Goal: Task Accomplishment & Management: Use online tool/utility

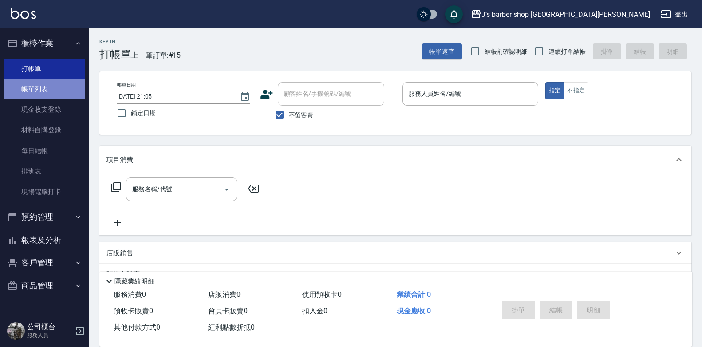
click at [38, 86] on link "帳單列表" at bounding box center [45, 89] width 82 height 20
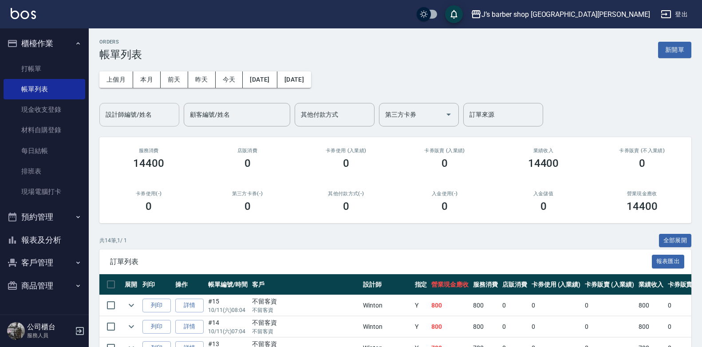
click at [178, 116] on div "設計師編號/姓名" at bounding box center [139, 115] width 80 height 24
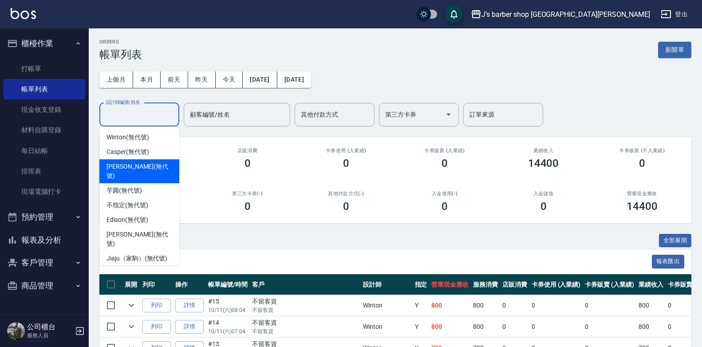
click at [142, 167] on span "[PERSON_NAME] (無代號)" at bounding box center [140, 171] width 66 height 19
type input "[PERSON_NAME](無代號)"
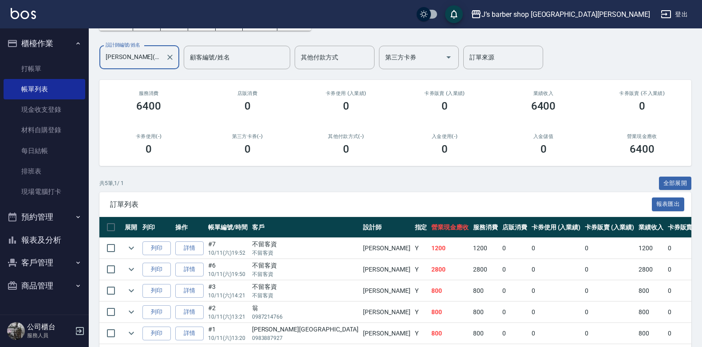
scroll to position [7, 0]
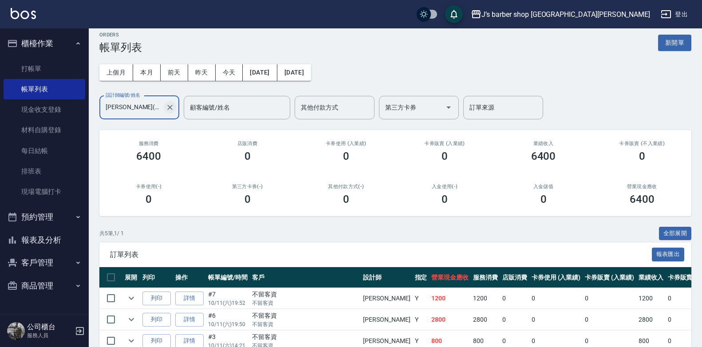
click at [168, 108] on icon "Clear" at bounding box center [170, 107] width 9 height 9
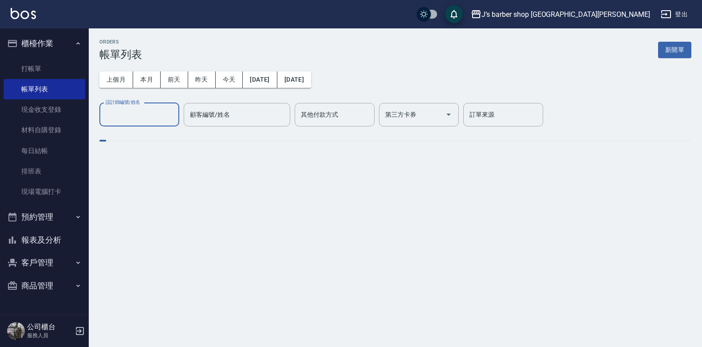
scroll to position [0, 0]
click at [153, 111] on input "設計師編號/姓名" at bounding box center [139, 115] width 72 height 16
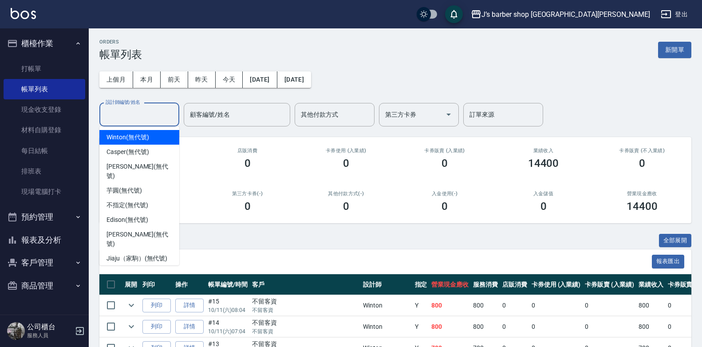
click at [128, 140] on span "Winton (無代號)" at bounding box center [128, 137] width 42 height 9
type input "Winton(無代號)"
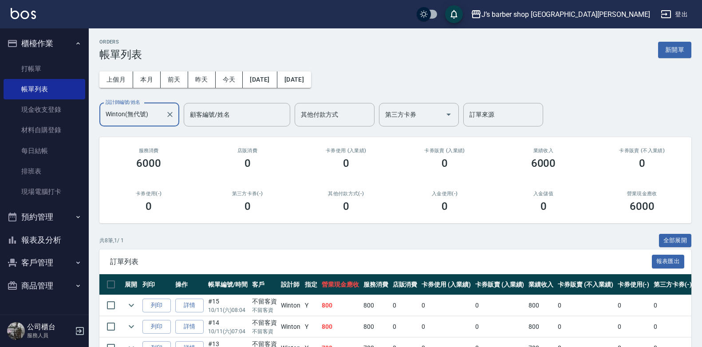
drag, startPoint x: 186, startPoint y: 105, endPoint x: 176, endPoint y: 107, distance: 9.9
click at [176, 107] on div "設計師編號/姓名 [PERSON_NAME](無代號) 設計師編號/姓名 顧客編號/姓名 顧客編號/姓名 其他付款方式 其他付款方式 第三方卡券 第三方卡券 …" at bounding box center [321, 115] width 444 height 24
click at [173, 109] on button "Clear" at bounding box center [170, 114] width 12 height 12
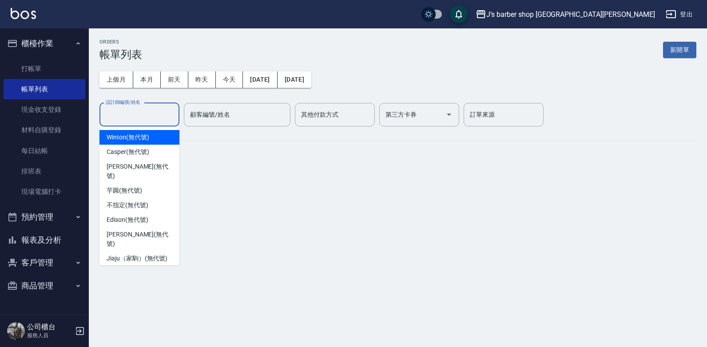
click at [158, 114] on input "設計師編號/姓名" at bounding box center [139, 115] width 72 height 16
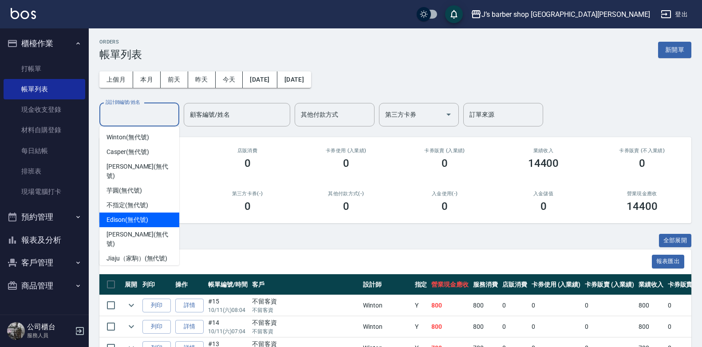
click at [123, 215] on span "Edison (無代號)" at bounding box center [127, 219] width 41 height 9
type input "Edison(無代號)"
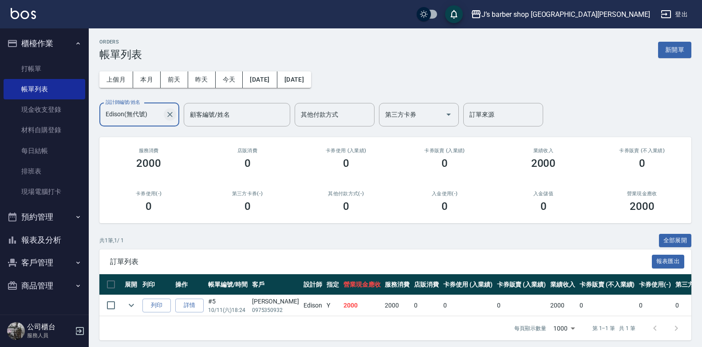
click at [170, 115] on icon "Clear" at bounding box center [169, 114] width 5 height 5
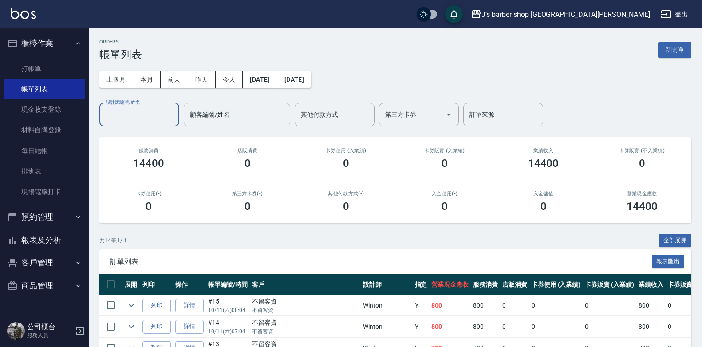
scroll to position [89, 0]
